Goal: Check status

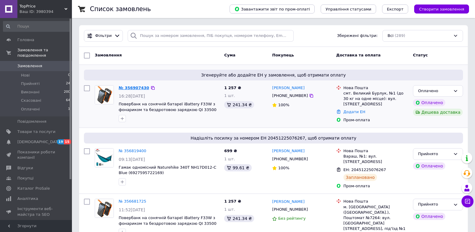
click at [134, 86] on link "№ 356907430" at bounding box center [134, 87] width 31 height 4
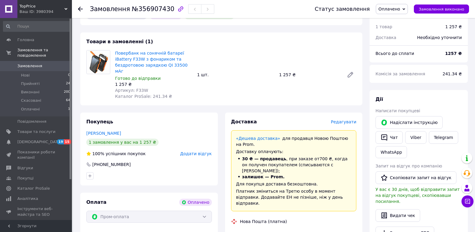
scroll to position [60, 0]
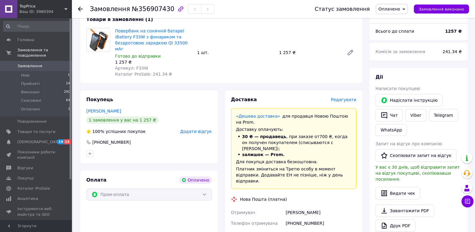
drag, startPoint x: 247, startPoint y: 103, endPoint x: 215, endPoint y: 67, distance: 47.1
click at [215, 67] on div "Повербанк на сонячній батареї iBattery F33W з фонариком та бездротовою зарядкою…" at bounding box center [236, 53] width 246 height 52
drag, startPoint x: 113, startPoint y: 37, endPoint x: 125, endPoint y: 36, distance: 11.4
click at [125, 36] on div "Повербанк на сонячній батареї iBattery F33W з фонариком та бездротовою зарядкою…" at bounding box center [154, 53] width 82 height 52
copy link "F33W"
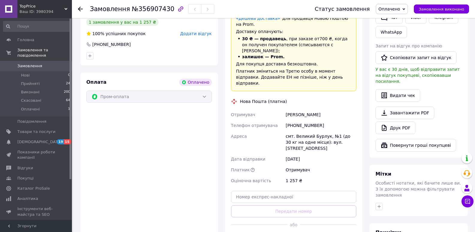
scroll to position [120, 0]
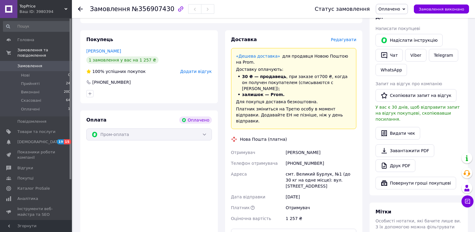
click at [307, 158] on div "+380666418234" at bounding box center [320, 163] width 73 height 11
copy div "380666418234"
click at [296, 147] on div "Головач Олег" at bounding box center [320, 152] width 73 height 11
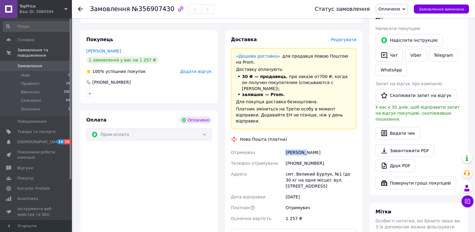
copy div "Головач"
click at [308, 147] on div "Головач Олег" at bounding box center [320, 152] width 73 height 11
copy div "Олег"
click at [303, 168] on div "смт. Великий Бурлук, №1 (до 30 кг на одне місце): вул. Паркова, 27" at bounding box center [320, 179] width 73 height 23
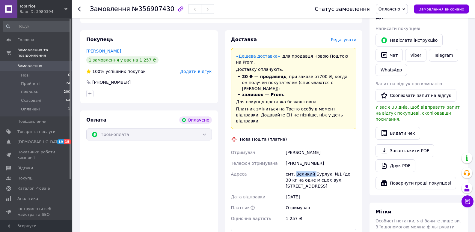
click at [303, 168] on div "смт. Великий Бурлук, №1 (до 30 кг на одне місце): вул. Паркова, 27" at bounding box center [320, 179] width 73 height 23
click at [294, 168] on div "смт. Великий Бурлук, №1 (до 30 кг на одне місце): вул. Паркова, 27" at bounding box center [320, 179] width 73 height 23
drag, startPoint x: 295, startPoint y: 157, endPoint x: 324, endPoint y: 155, distance: 28.8
click at [324, 168] on div "смт. Великий Бурлук, №1 (до 30 кг на одне місце): вул. Паркова, 27" at bounding box center [320, 179] width 73 height 23
copy div "Великий Бурлук"
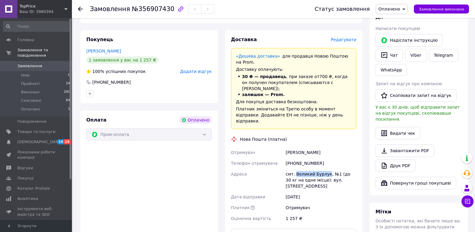
scroll to position [180, 0]
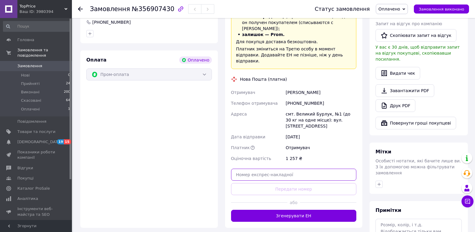
click at [271, 168] on input "text" at bounding box center [293, 174] width 125 height 12
paste input "20451225265156"
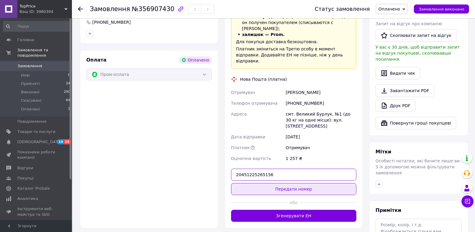
type input "20451225265156"
click at [274, 183] on button "Передати номер" at bounding box center [293, 189] width 125 height 12
